Goal: Find specific page/section: Find specific page/section

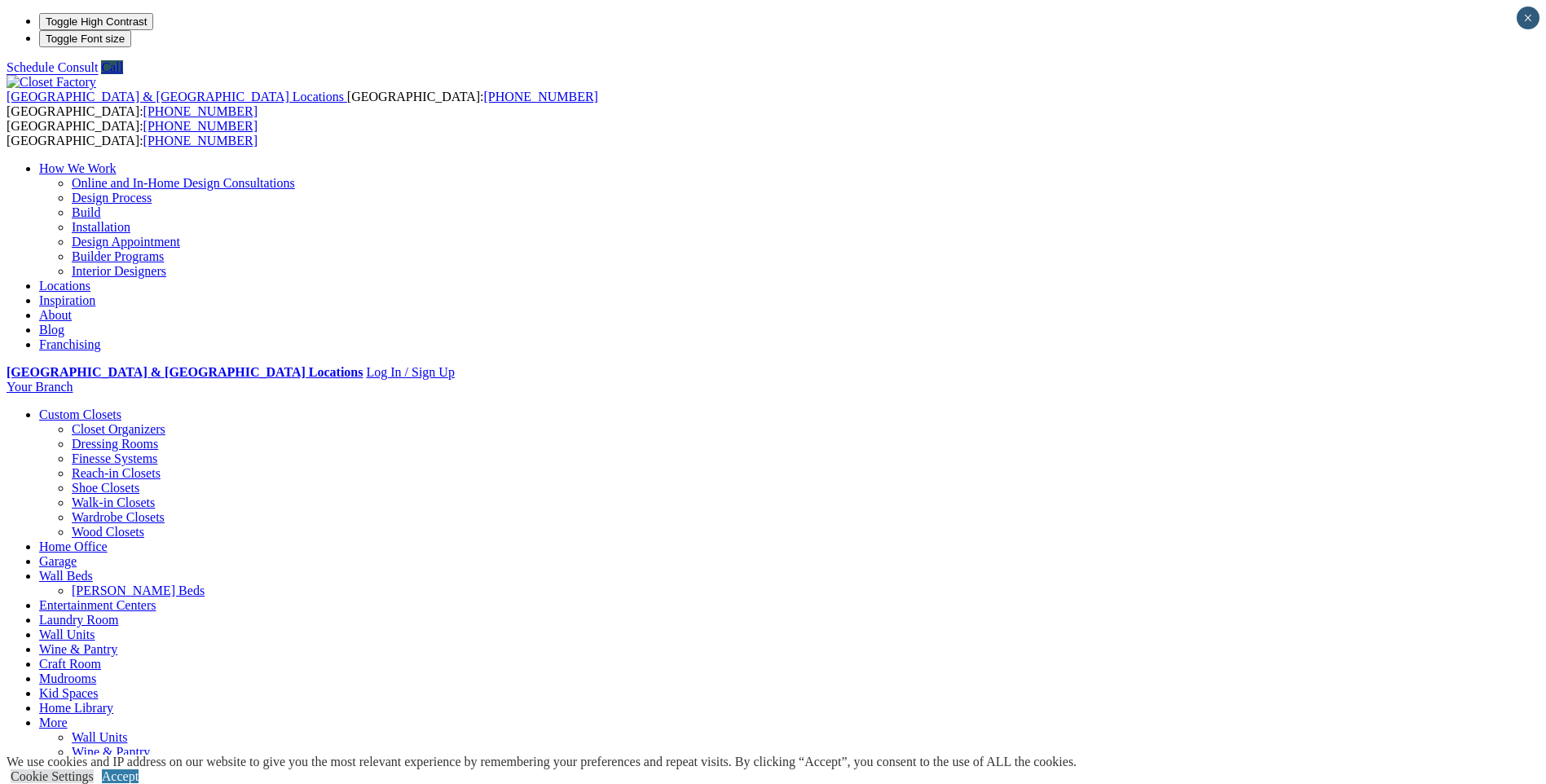
type input "****"
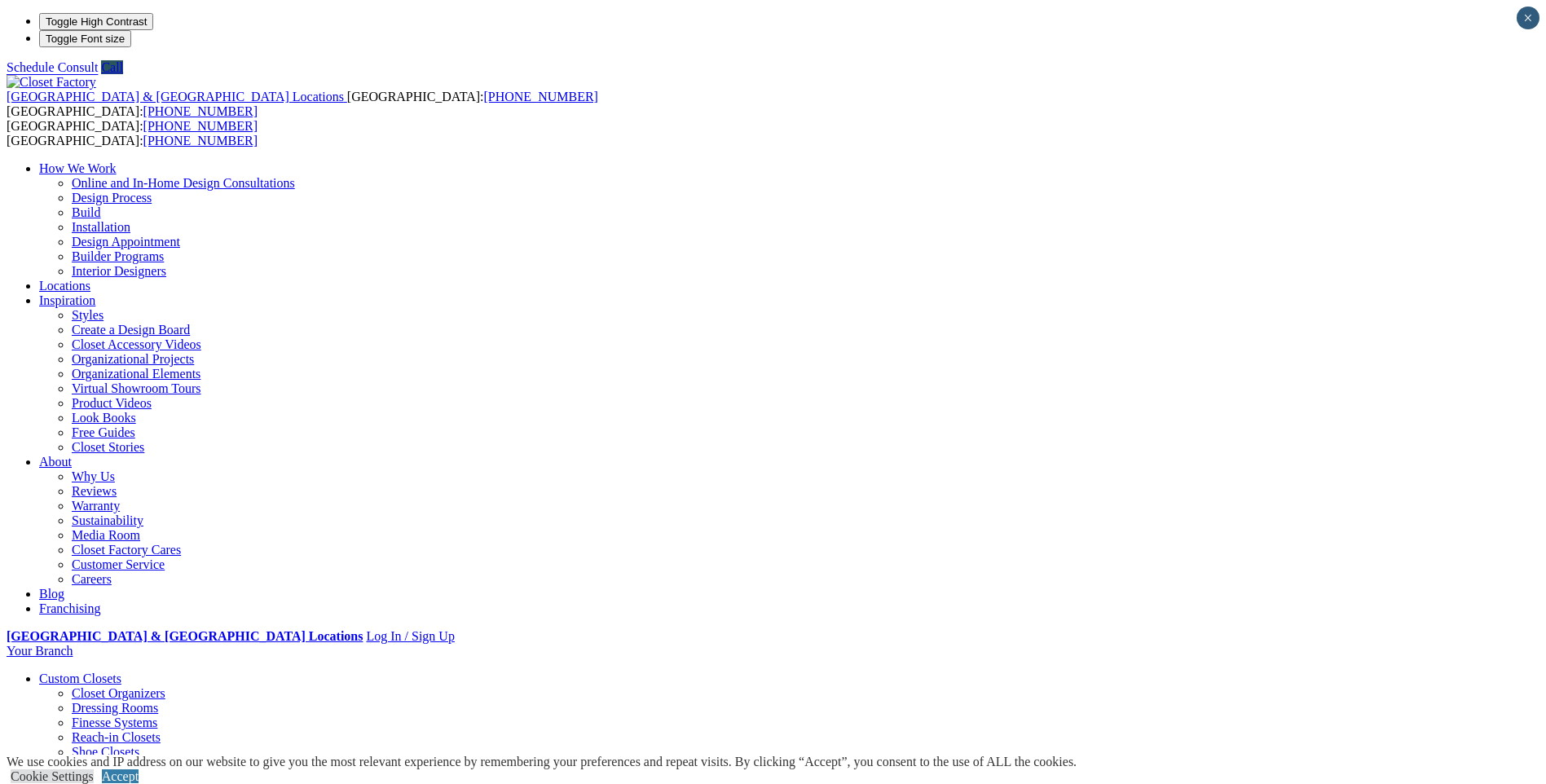
drag, startPoint x: 0, startPoint y: 0, endPoint x: 849, endPoint y: 291, distance: 897.5
type input "*****"
